Goal: Task Accomplishment & Management: Manage account settings

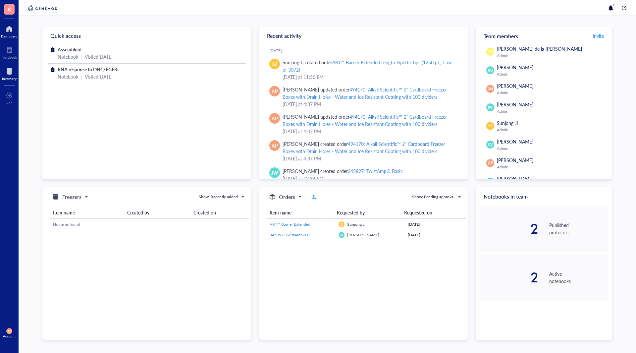
click at [8, 69] on div at bounding box center [9, 71] width 15 height 11
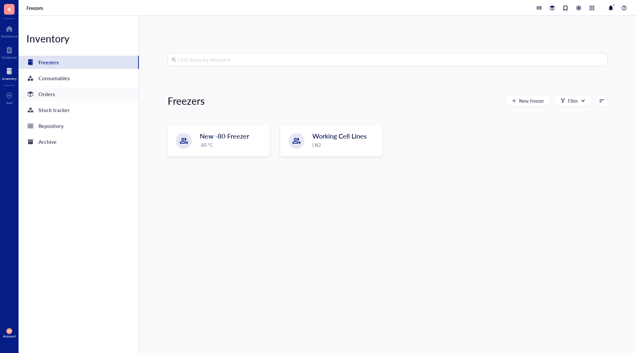
click at [53, 90] on div "Orders" at bounding box center [46, 93] width 17 height 9
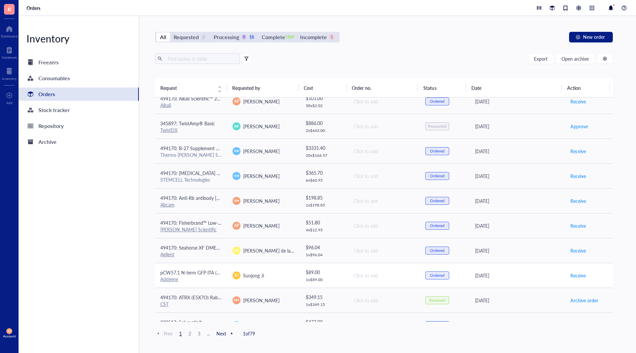
scroll to position [132, 0]
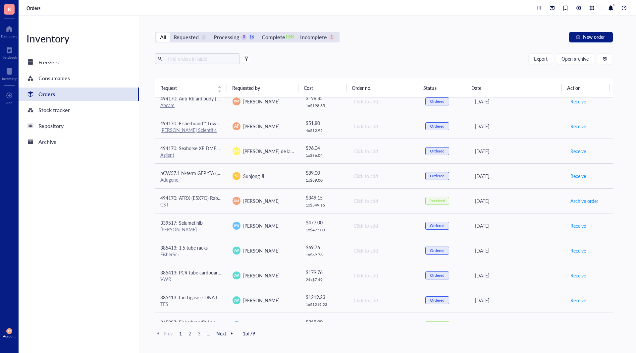
click at [225, 31] on div "All Requested 2 Processing 0 16 Complete 1949 Incomplete 1 New order Export Ope…" at bounding box center [383, 184] width 489 height 337
click at [230, 39] on div "Processing" at bounding box center [226, 36] width 25 height 9
click at [210, 32] on input "Processing 0 16" at bounding box center [210, 32] width 0 height 0
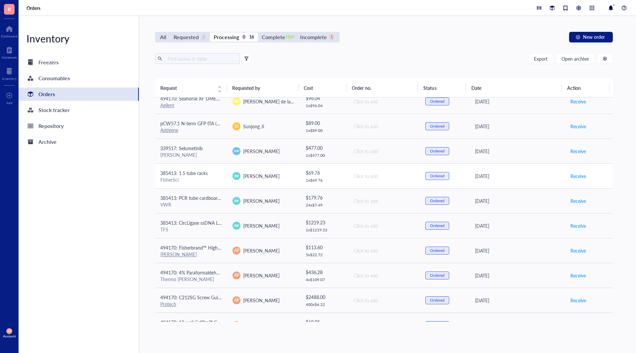
click at [214, 181] on div "FisherSci" at bounding box center [191, 179] width 62 height 6
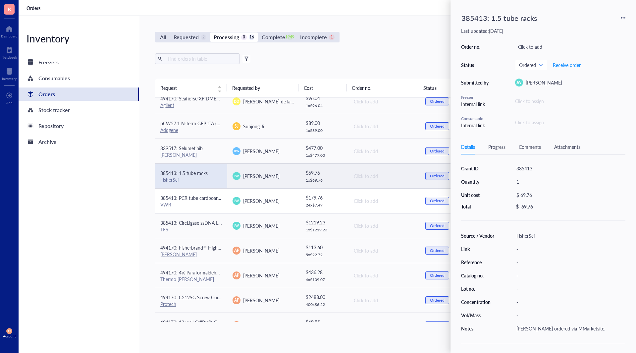
scroll to position [173, 0]
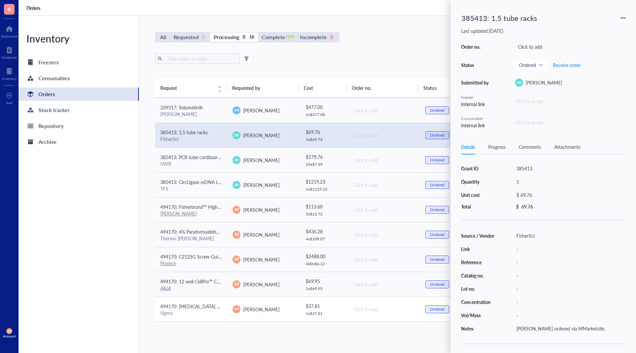
click at [209, 319] on td "494170: [MEDICAL_DATA] MOLECULAR BIOLOGY REAGENT Sigma" at bounding box center [191, 308] width 72 height 25
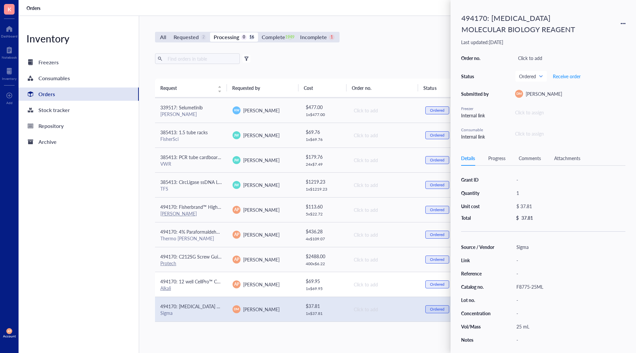
click at [214, 279] on span "494170: 12 well CellPro™ Cell Culture Plates with Lids, Flat Bottom, Sterile" at bounding box center [236, 281] width 152 height 7
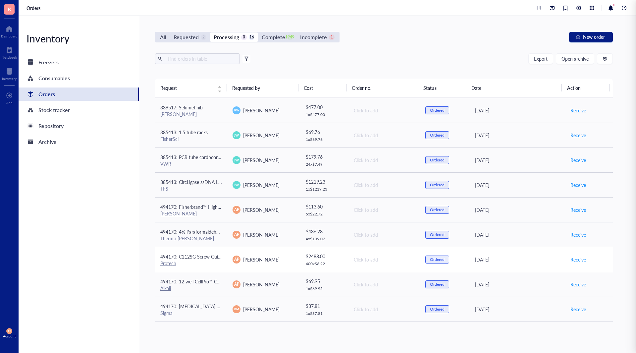
click at [208, 260] on div "494170: C212SG Screw Guide With 020" (.51mm) Hole 1/16"" at bounding box center [191, 256] width 62 height 7
click at [206, 241] on div "Thermo [PERSON_NAME]" at bounding box center [191, 238] width 62 height 6
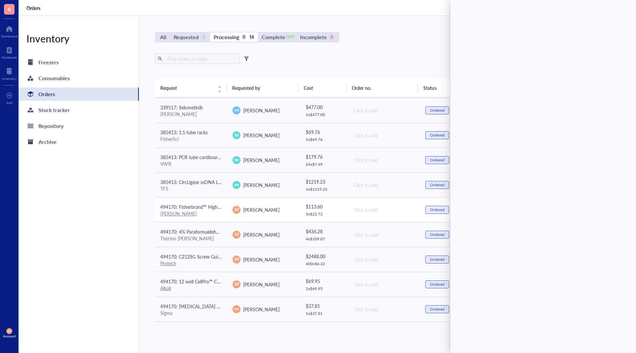
click at [203, 217] on td "494170: Fisherbrand™ High Precision Straight Tapered Flat Point Tweezers/Forcep…" at bounding box center [191, 209] width 72 height 25
click at [199, 183] on span "385413: CircLigase ssDNA Ligase, 5000 U" at bounding box center [202, 181] width 85 height 7
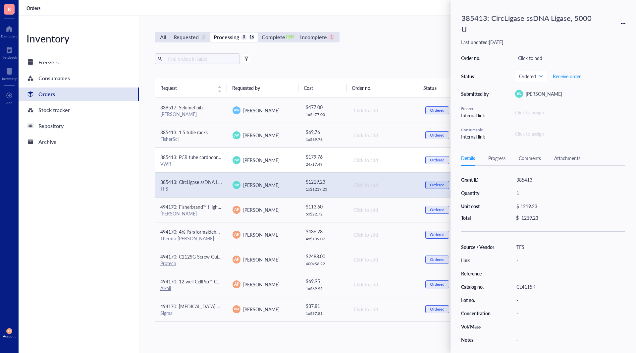
click at [193, 164] on div "VWR" at bounding box center [191, 164] width 62 height 6
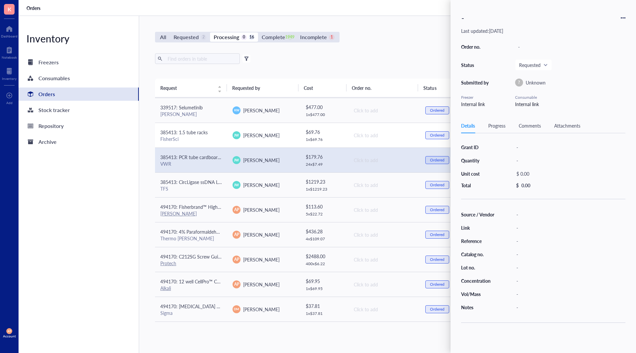
click at [193, 133] on span "385413: 1.5 tube racks" at bounding box center [183, 132] width 47 height 7
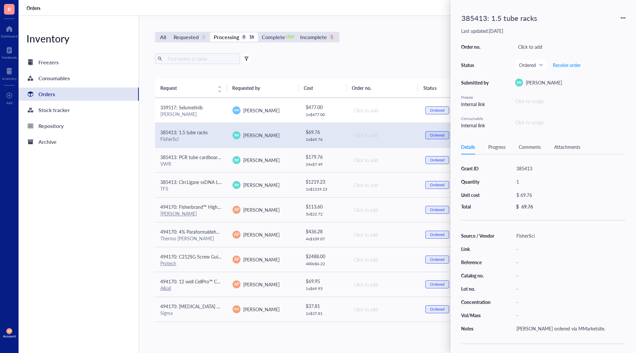
click at [197, 112] on div "[PERSON_NAME]" at bounding box center [191, 114] width 62 height 6
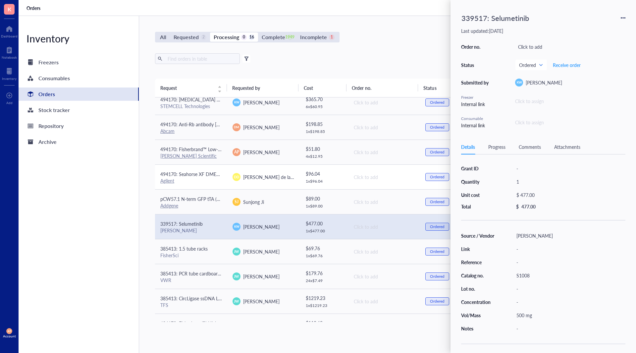
scroll to position [41, 0]
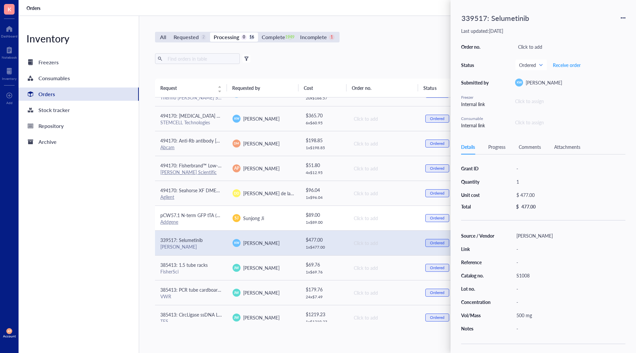
click at [210, 217] on span "pCW57.1 N-term GFP tTA (Plasmid #107551)" at bounding box center [206, 215] width 93 height 7
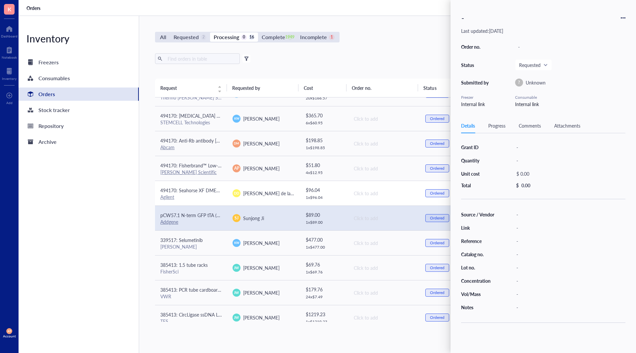
click at [215, 196] on div "Agilent" at bounding box center [191, 197] width 62 height 6
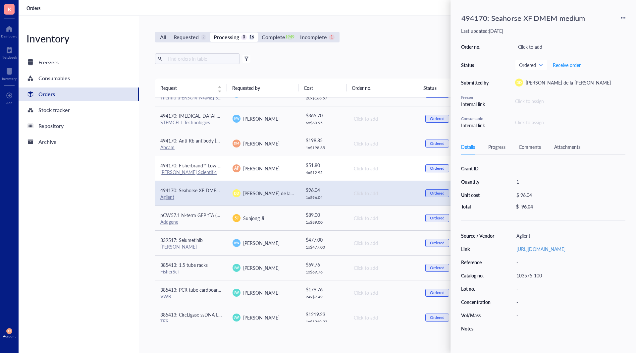
click at [205, 172] on div "[PERSON_NAME] Scientific" at bounding box center [191, 172] width 62 height 6
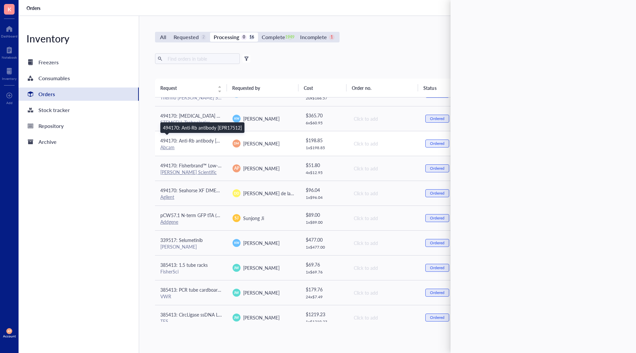
click at [197, 138] on span "494170: Anti-Rb antibody [EPR17512]" at bounding box center [199, 140] width 79 height 7
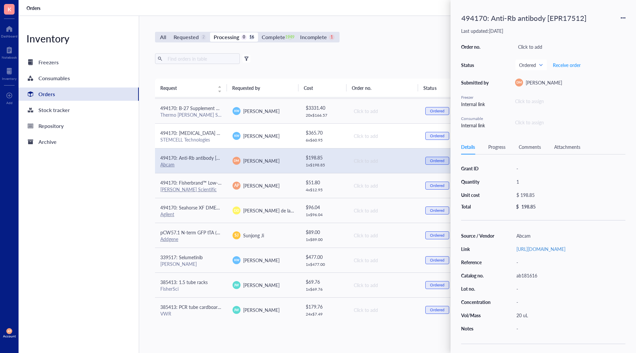
scroll to position [0, 0]
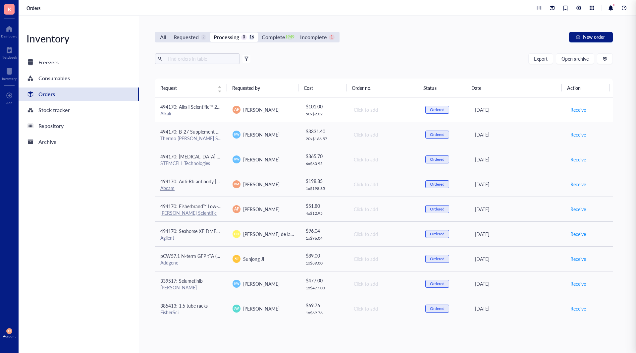
click at [201, 110] on div "494170: Alkali Scientific™ 2" Cardboard Freezer Boxes with Drain Holes - Water …" at bounding box center [191, 109] width 62 height 13
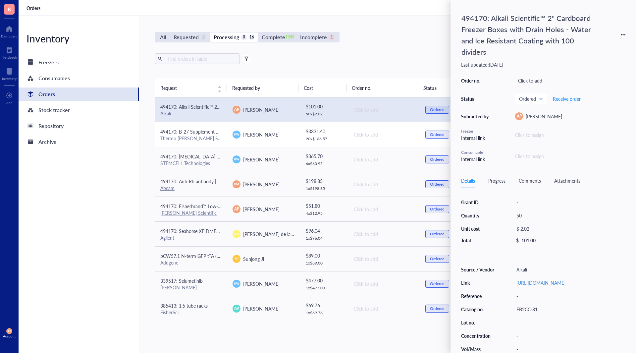
click at [215, 137] on div "Thermo [PERSON_NAME] Scientific" at bounding box center [191, 138] width 62 height 6
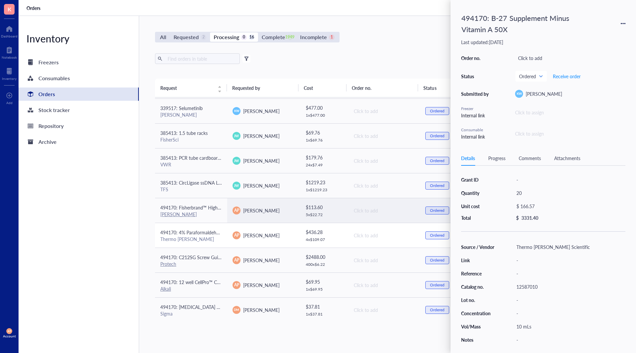
scroll to position [173, 0]
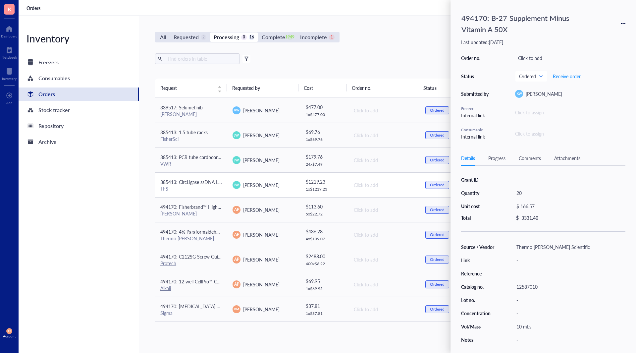
click at [201, 189] on div "TFS" at bounding box center [191, 188] width 62 height 6
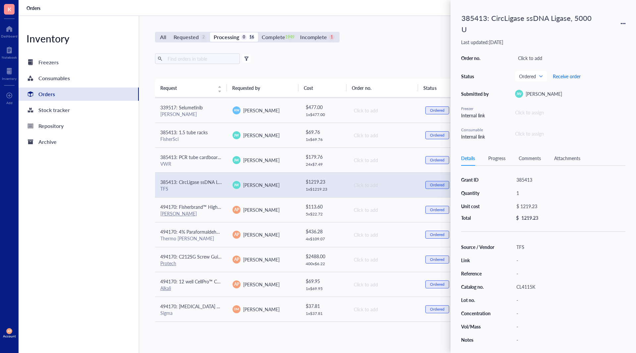
click at [570, 75] on span "Receive order" at bounding box center [567, 75] width 28 height 5
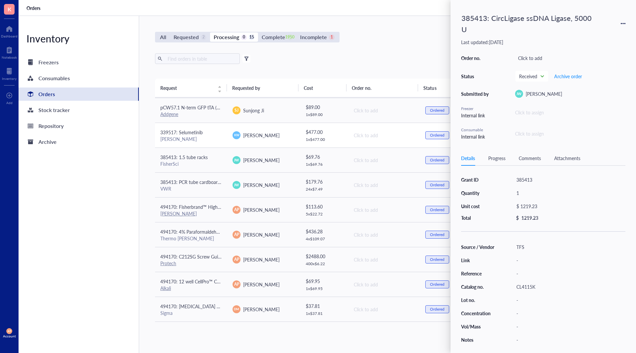
click at [236, 129] on td "[PERSON_NAME]" at bounding box center [263, 134] width 72 height 25
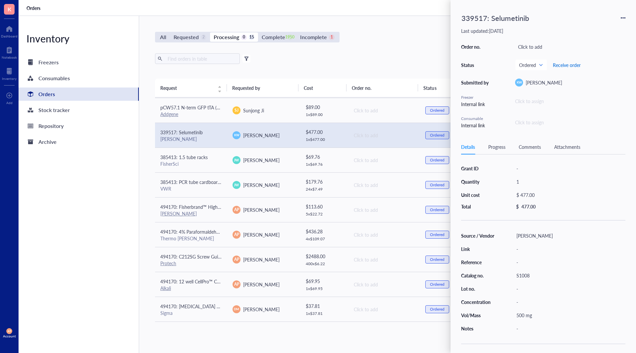
click at [561, 62] on span "Receive order" at bounding box center [567, 64] width 28 height 5
